Goal: Go to known website: Access a specific website the user already knows

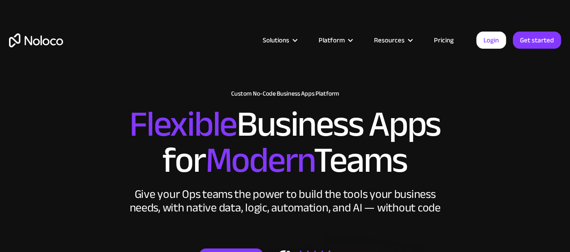
click at [487, 39] on link "Login" at bounding box center [492, 40] width 30 height 17
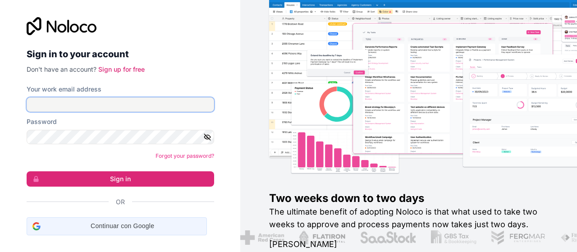
type input "[EMAIL_ADDRESS][DOMAIN_NAME]"
click at [119, 223] on span "Continuar con Google" at bounding box center [122, 225] width 157 height 9
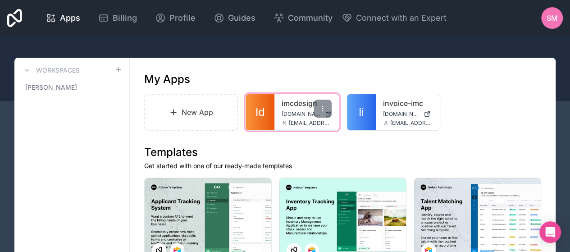
click at [280, 110] on div "imcdesign imcdesign.com.mx admin@imcdesign.com.mx" at bounding box center [307, 112] width 64 height 36
click at [264, 111] on span "Id" at bounding box center [260, 112] width 9 height 14
